Goal: Task Accomplishment & Management: Manage account settings

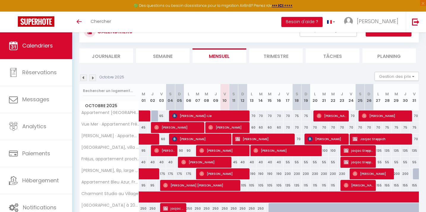
scroll to position [31, 0]
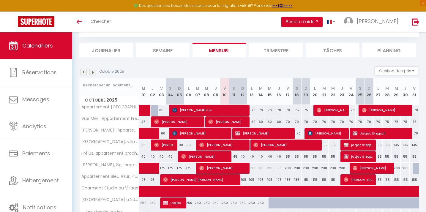
click at [95, 72] on img at bounding box center [92, 72] width 7 height 7
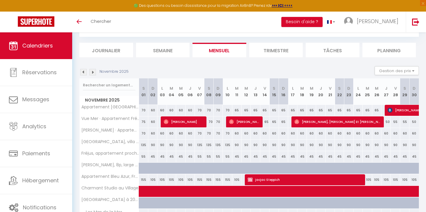
click at [95, 72] on img at bounding box center [92, 72] width 7 height 7
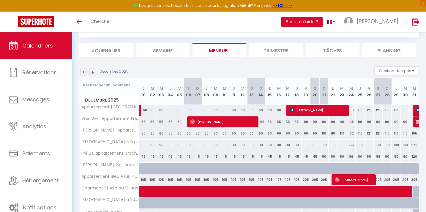
click at [95, 72] on img at bounding box center [92, 72] width 7 height 7
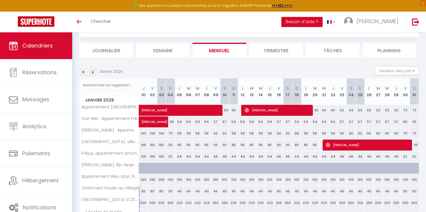
click at [95, 72] on img at bounding box center [92, 72] width 7 height 7
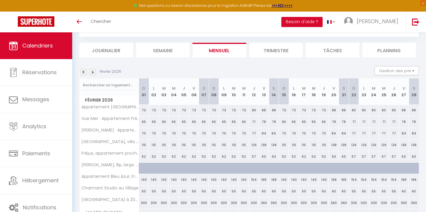
click at [95, 72] on img at bounding box center [92, 72] width 7 height 7
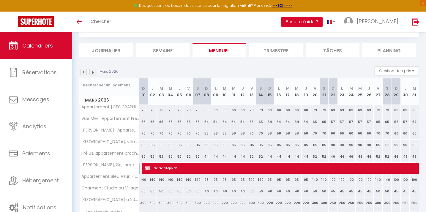
click at [95, 72] on img at bounding box center [92, 72] width 7 height 7
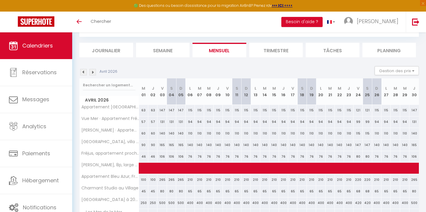
click at [95, 72] on img at bounding box center [92, 72] width 7 height 7
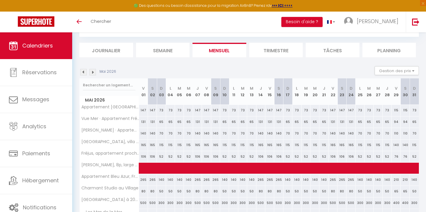
click at [95, 72] on img at bounding box center [92, 72] width 7 height 7
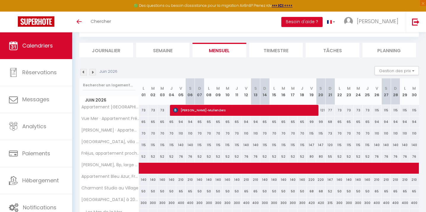
click at [95, 72] on img at bounding box center [92, 72] width 7 height 7
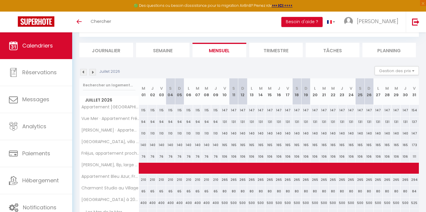
click at [95, 72] on img at bounding box center [92, 72] width 7 height 7
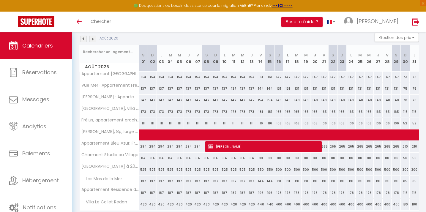
scroll to position [66, 0]
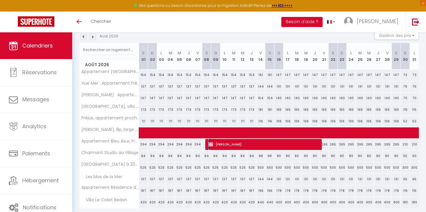
click at [225, 145] on span "[PERSON_NAME]" at bounding box center [263, 144] width 110 height 11
select select "KO"
select select "0"
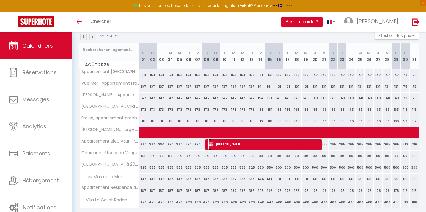
select select "1"
select select
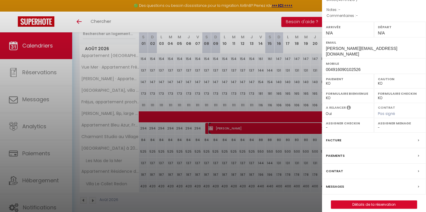
scroll to position [87, 0]
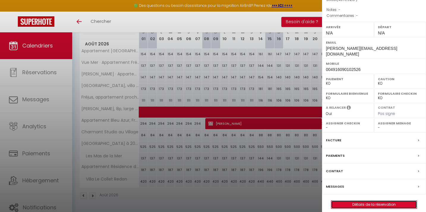
click at [369, 201] on link "Détails de la réservation" at bounding box center [374, 205] width 86 height 8
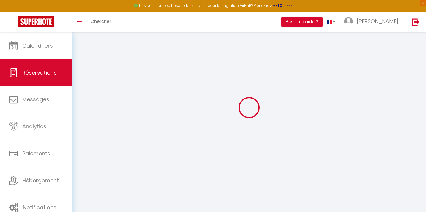
scroll to position [32, 0]
select select
checkbox input "false"
select select
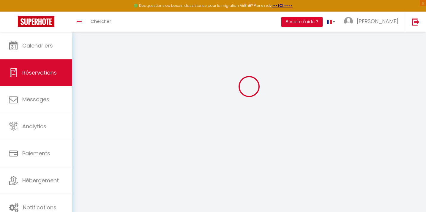
select select
checkbox input "false"
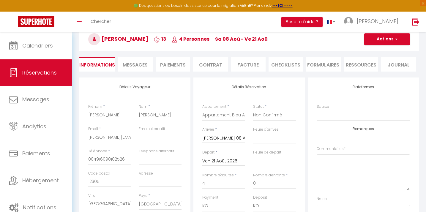
type input "180"
type input "179.92"
select select
checkbox input "false"
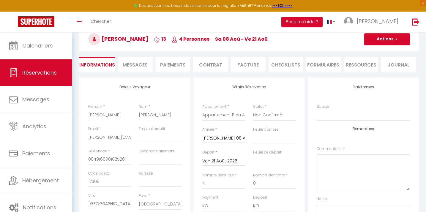
select select
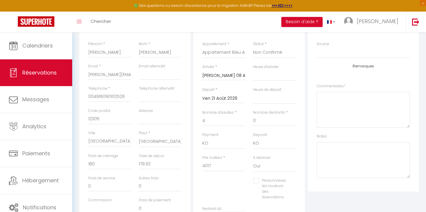
scroll to position [0, 0]
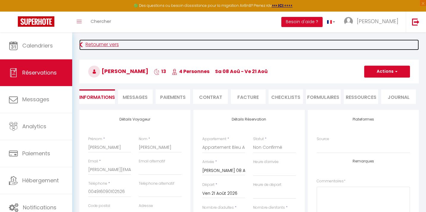
click at [108, 46] on link "Retourner vers" at bounding box center [249, 45] width 340 height 11
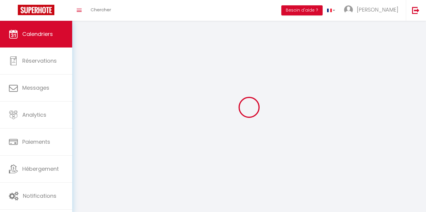
scroll to position [32, 0]
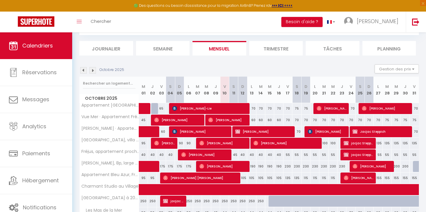
click at [94, 71] on img at bounding box center [92, 70] width 7 height 7
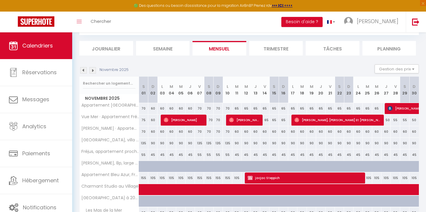
click at [94, 71] on img at bounding box center [92, 70] width 7 height 7
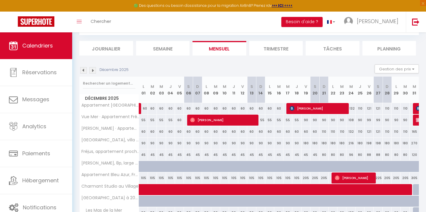
click at [94, 71] on img at bounding box center [92, 70] width 7 height 7
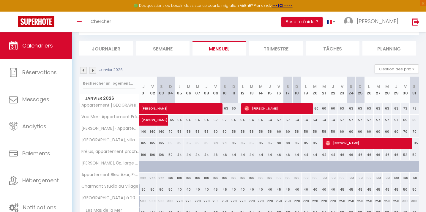
click at [94, 71] on img at bounding box center [92, 70] width 7 height 7
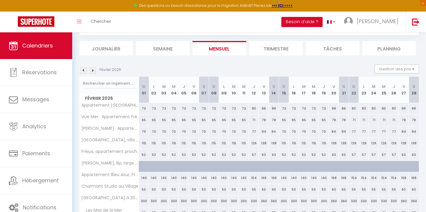
click at [94, 71] on img at bounding box center [92, 70] width 7 height 7
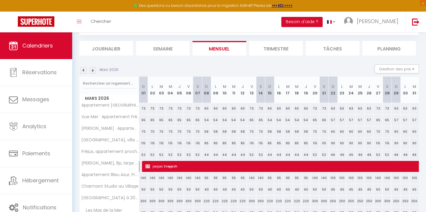
click at [94, 71] on img at bounding box center [92, 70] width 7 height 7
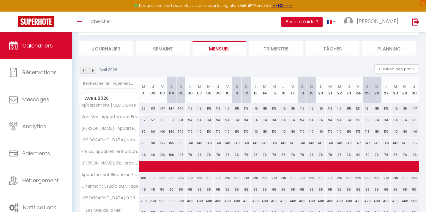
click at [94, 71] on img at bounding box center [92, 70] width 7 height 7
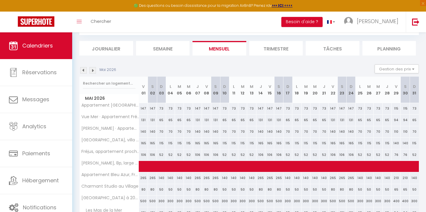
click at [94, 71] on img at bounding box center [92, 70] width 7 height 7
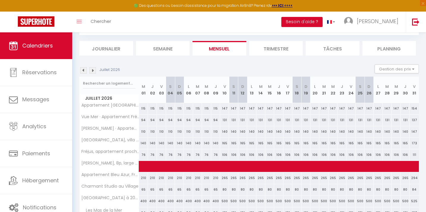
click at [94, 71] on img at bounding box center [92, 70] width 7 height 7
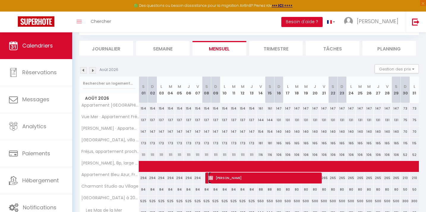
click at [219, 179] on span "[PERSON_NAME]" at bounding box center [263, 177] width 110 height 11
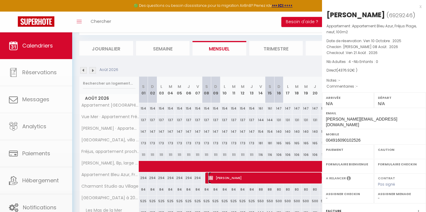
select select "KO"
select select "0"
select select "1"
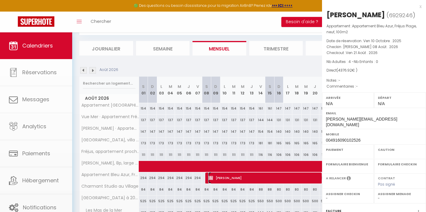
select select
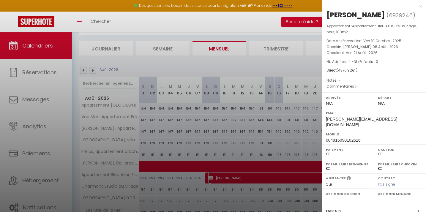
scroll to position [71, 0]
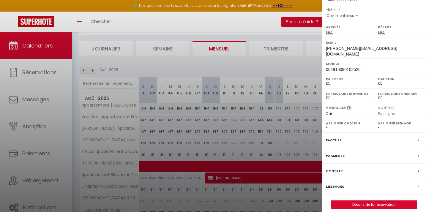
click at [335, 137] on label "Facture" at bounding box center [333, 140] width 15 height 6
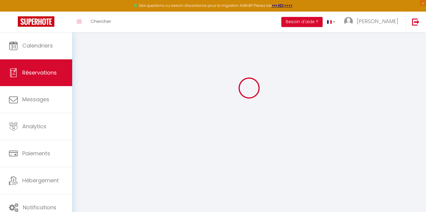
scroll to position [32, 0]
select select "cleaning"
select select "taxes"
select select
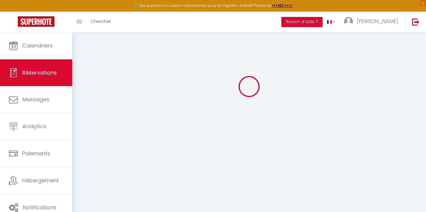
checkbox input "false"
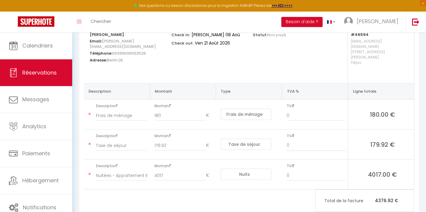
scroll to position [92, 0]
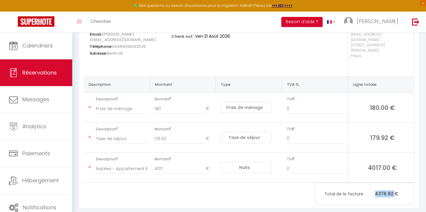
drag, startPoint x: 374, startPoint y: 184, endPoint x: 394, endPoint y: 182, distance: 19.6
click at [394, 187] on p "Total de la facture 4376.92 €" at bounding box center [365, 193] width 98 height 13
copy p "4376.92"
